Goal: Task Accomplishment & Management: Manage account settings

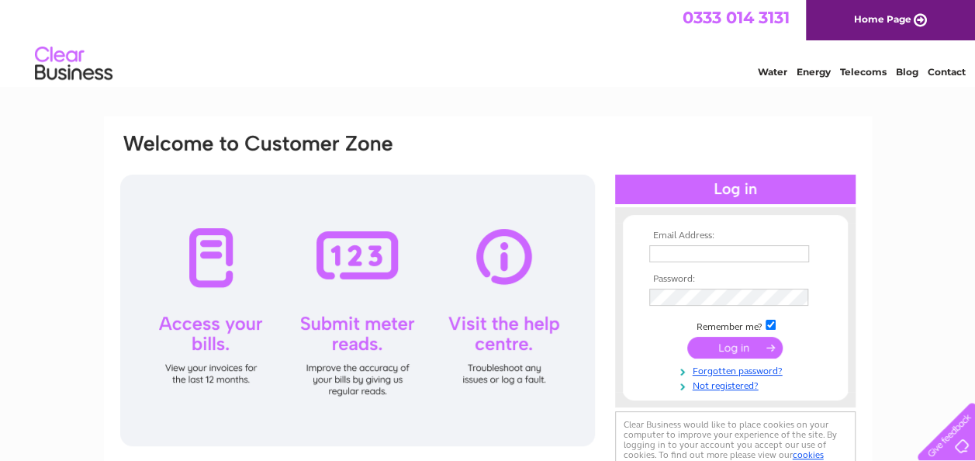
click at [670, 251] on input "text" at bounding box center [729, 253] width 160 height 17
type input "sheona@bloomaveda.co.uk"
click at [731, 348] on input "submit" at bounding box center [734, 348] width 95 height 22
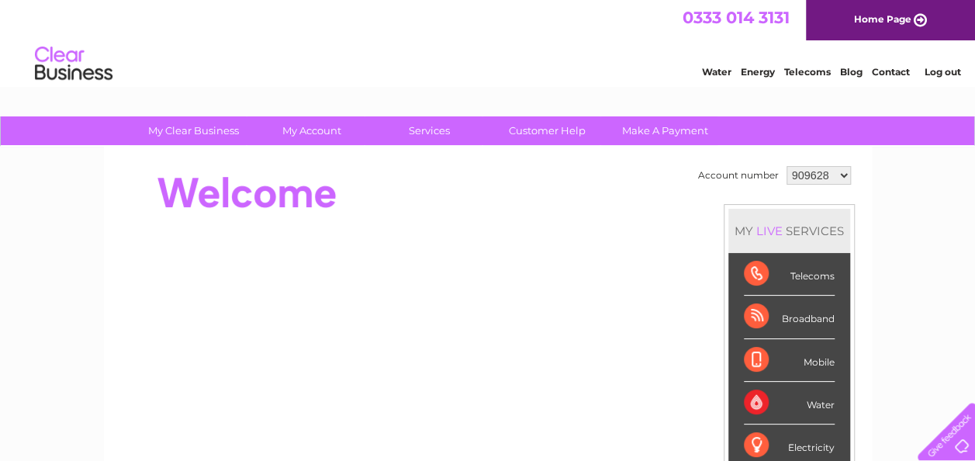
click at [841, 171] on select "909628 1130749" at bounding box center [819, 175] width 64 height 19
select select "1130749"
click at [787, 166] on select "909628 1130749" at bounding box center [819, 175] width 64 height 19
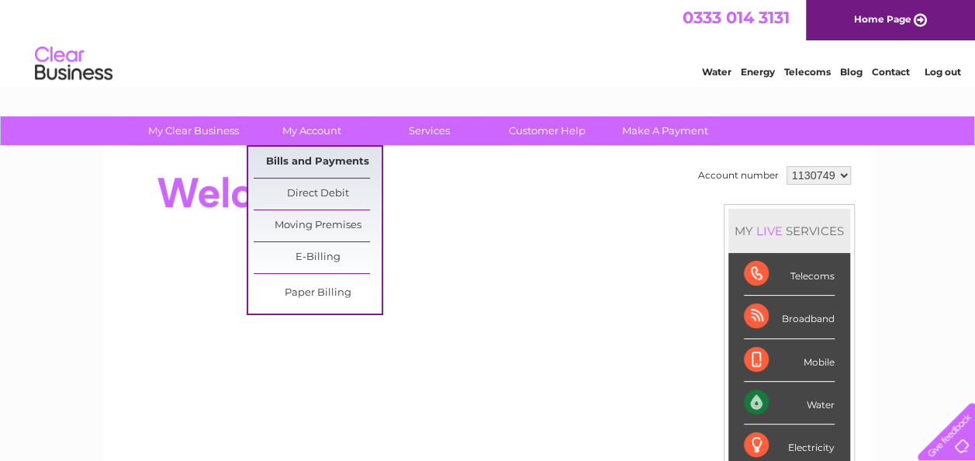
click at [304, 156] on link "Bills and Payments" at bounding box center [318, 162] width 128 height 31
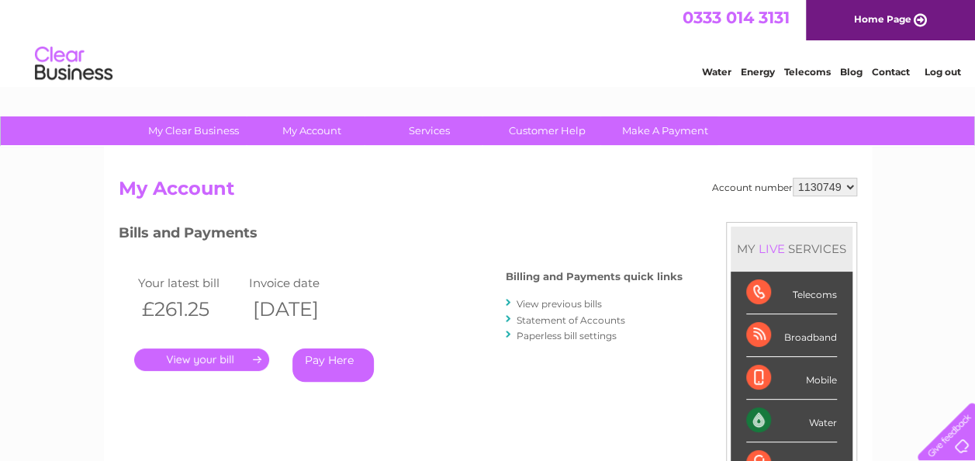
click at [571, 302] on link "View previous bills" at bounding box center [559, 304] width 85 height 12
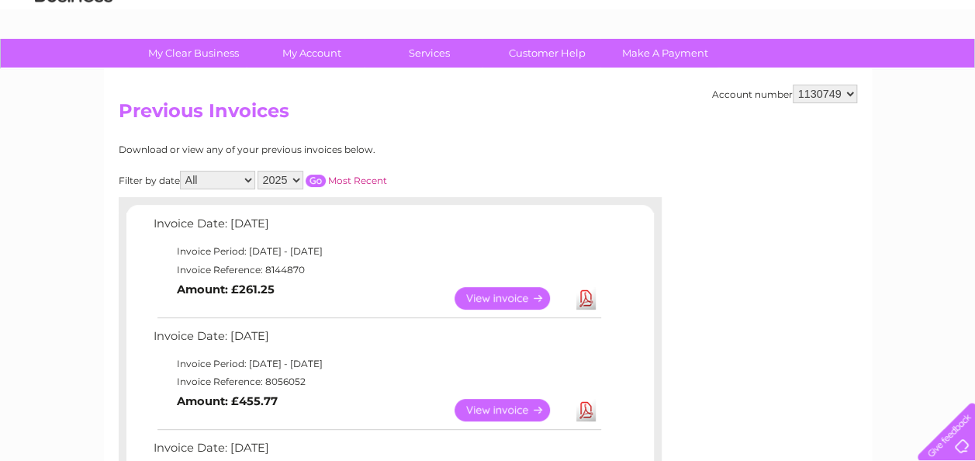
scroll to position [155, 0]
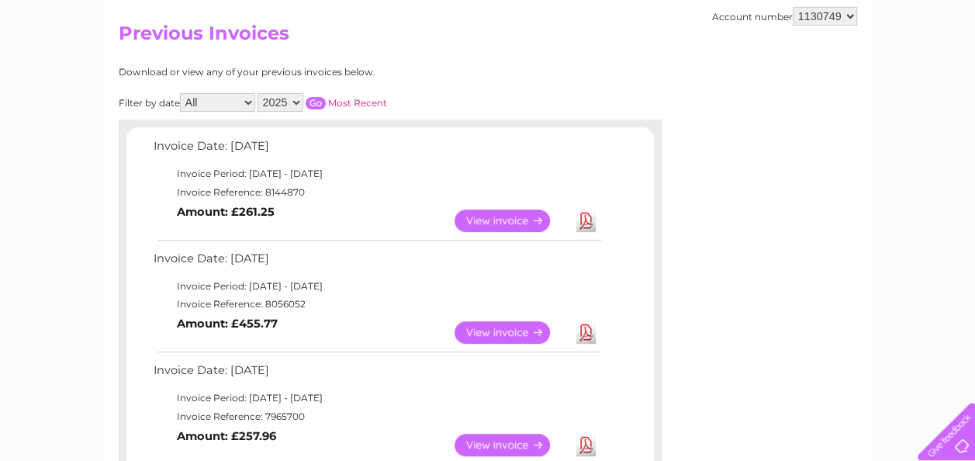
click at [497, 325] on link "View" at bounding box center [512, 332] width 114 height 22
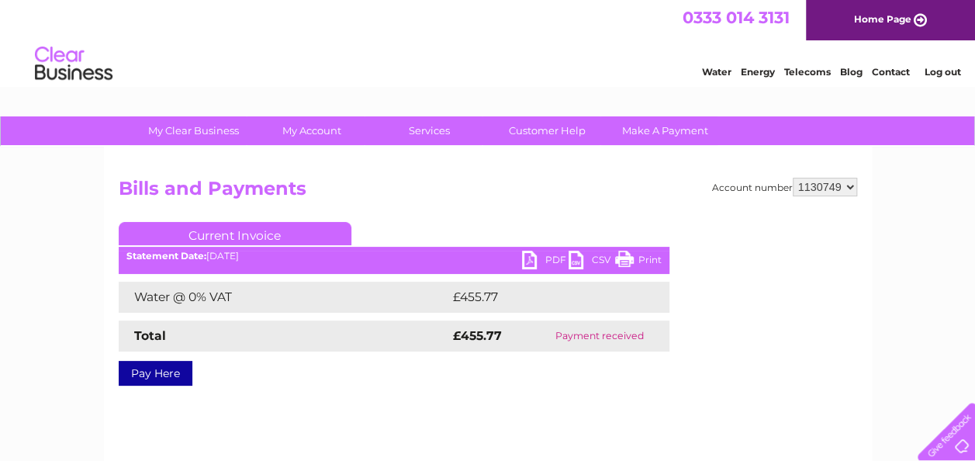
click at [548, 258] on link "PDF" at bounding box center [545, 262] width 47 height 22
